Goal: Find specific page/section: Find specific page/section

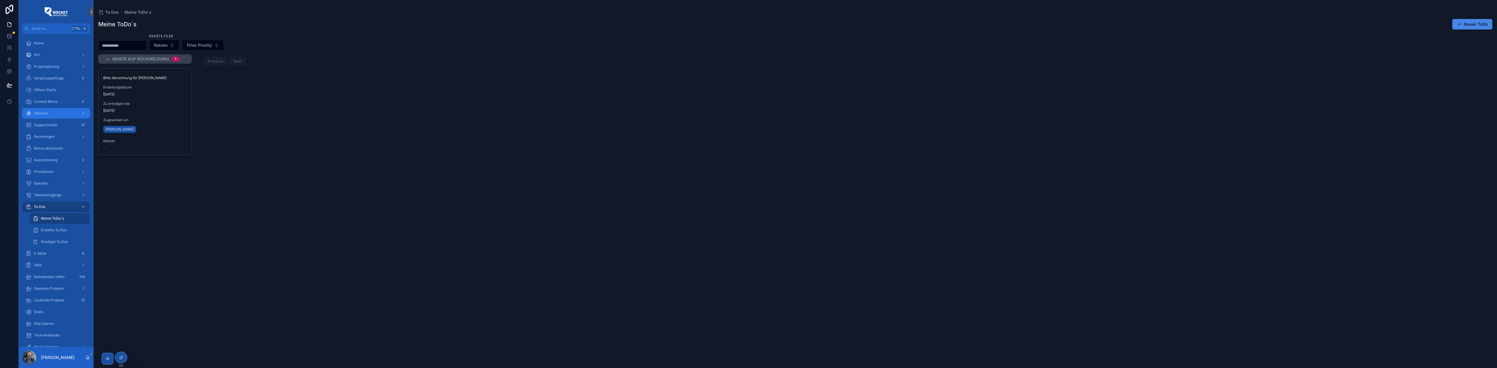
click at [55, 111] on div "Glocken" at bounding box center [56, 113] width 61 height 9
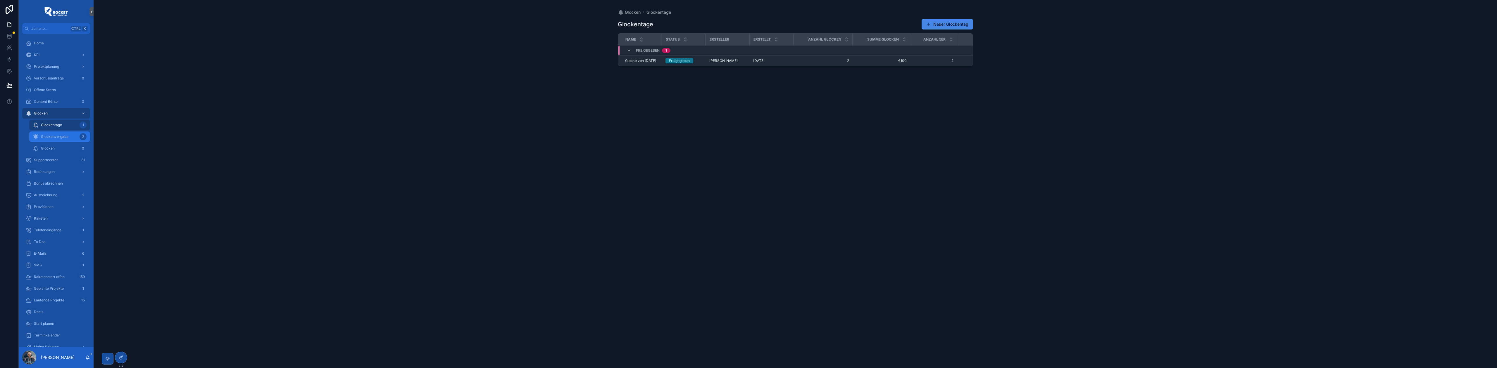
click at [56, 132] on link "Glockenvergabe 2" at bounding box center [59, 137] width 61 height 11
